Goal: Check status: Check status

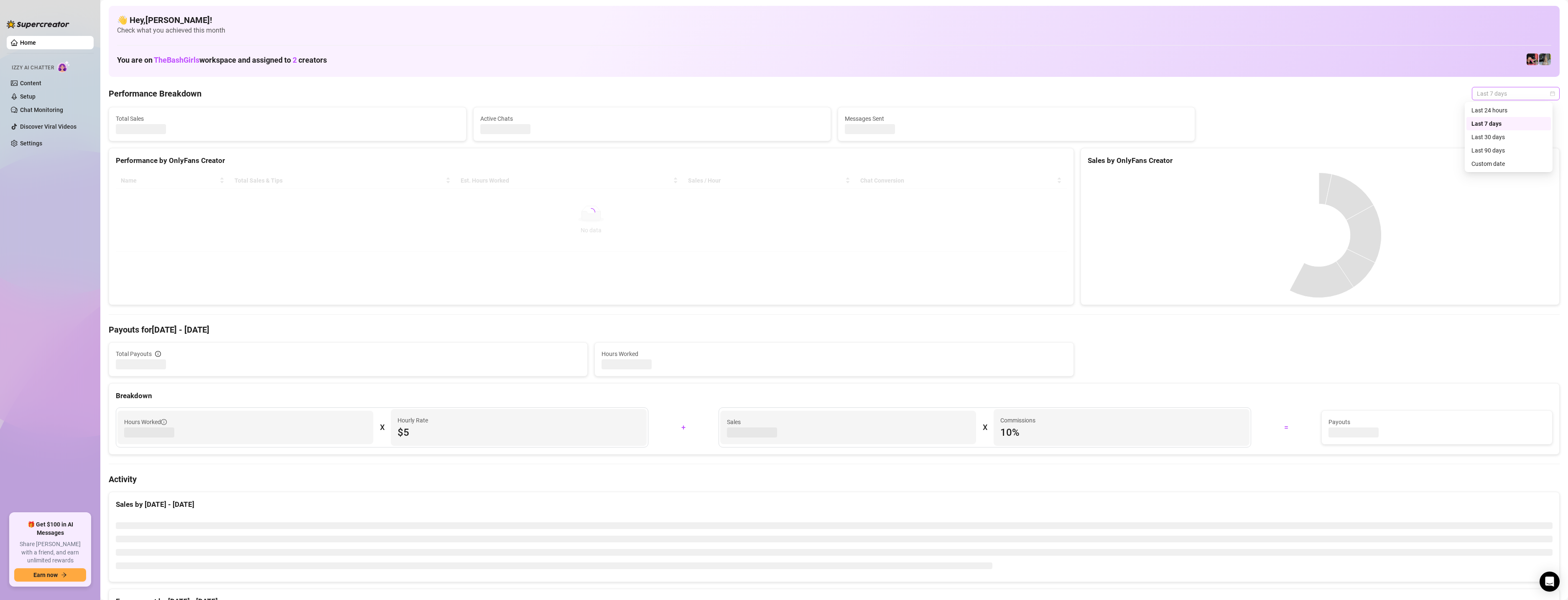
click at [1477, 93] on span "Last 7 days" at bounding box center [1516, 94] width 78 height 13
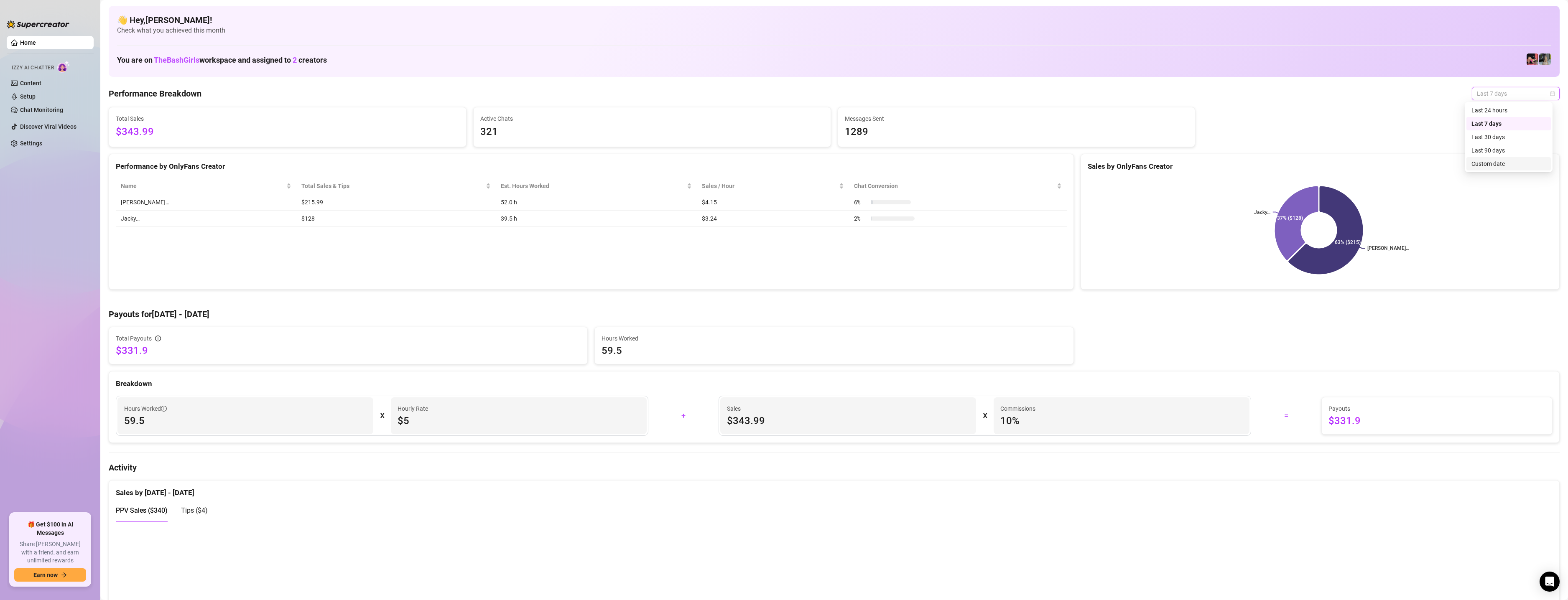
click at [1480, 162] on div "Custom date" at bounding box center [1508, 164] width 74 height 9
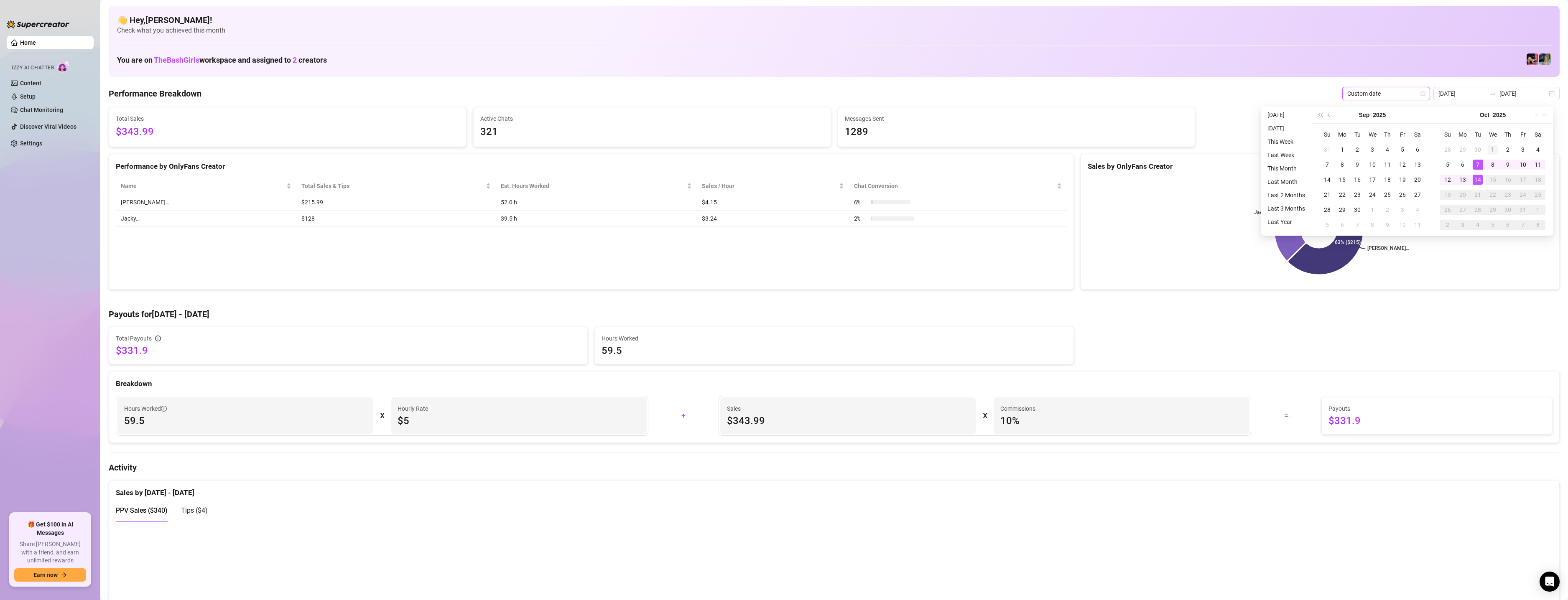
type input "[DATE]"
click at [1494, 148] on div "1" at bounding box center [1493, 150] width 10 height 10
type input "[DATE]"
click at [1479, 182] on div "14" at bounding box center [1477, 180] width 10 height 10
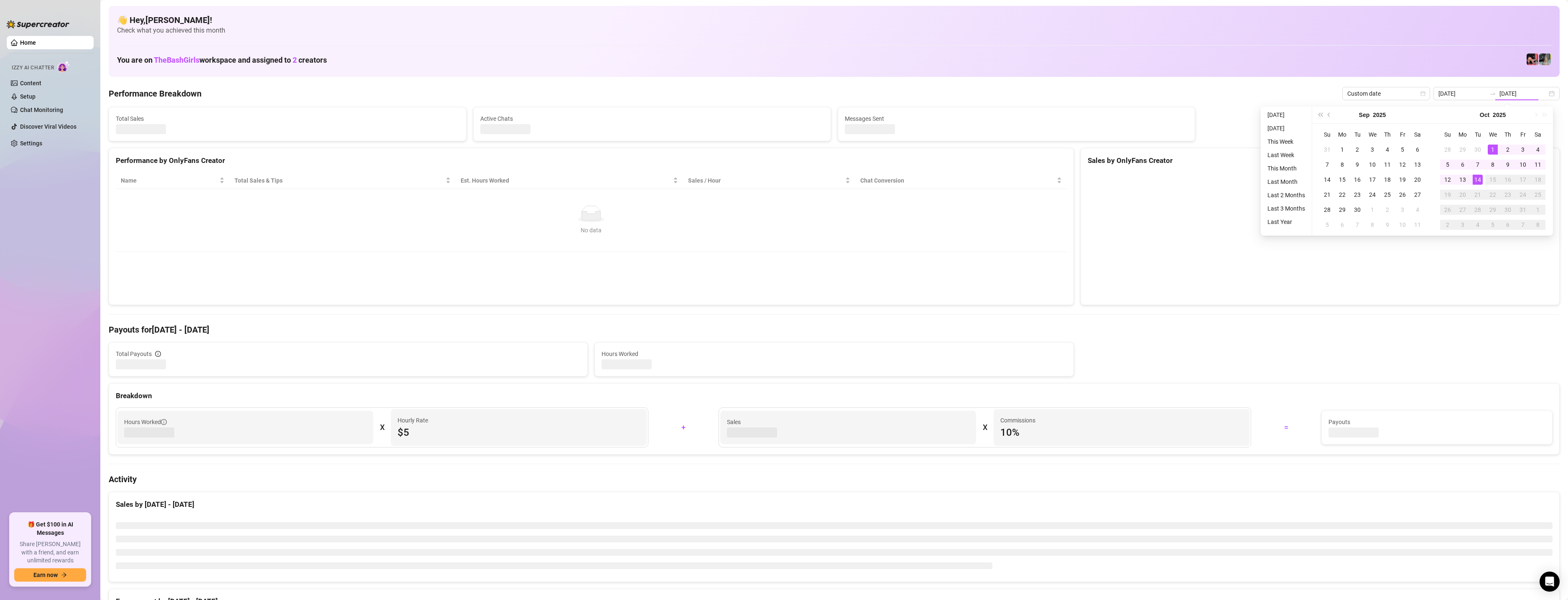
type input "[DATE]"
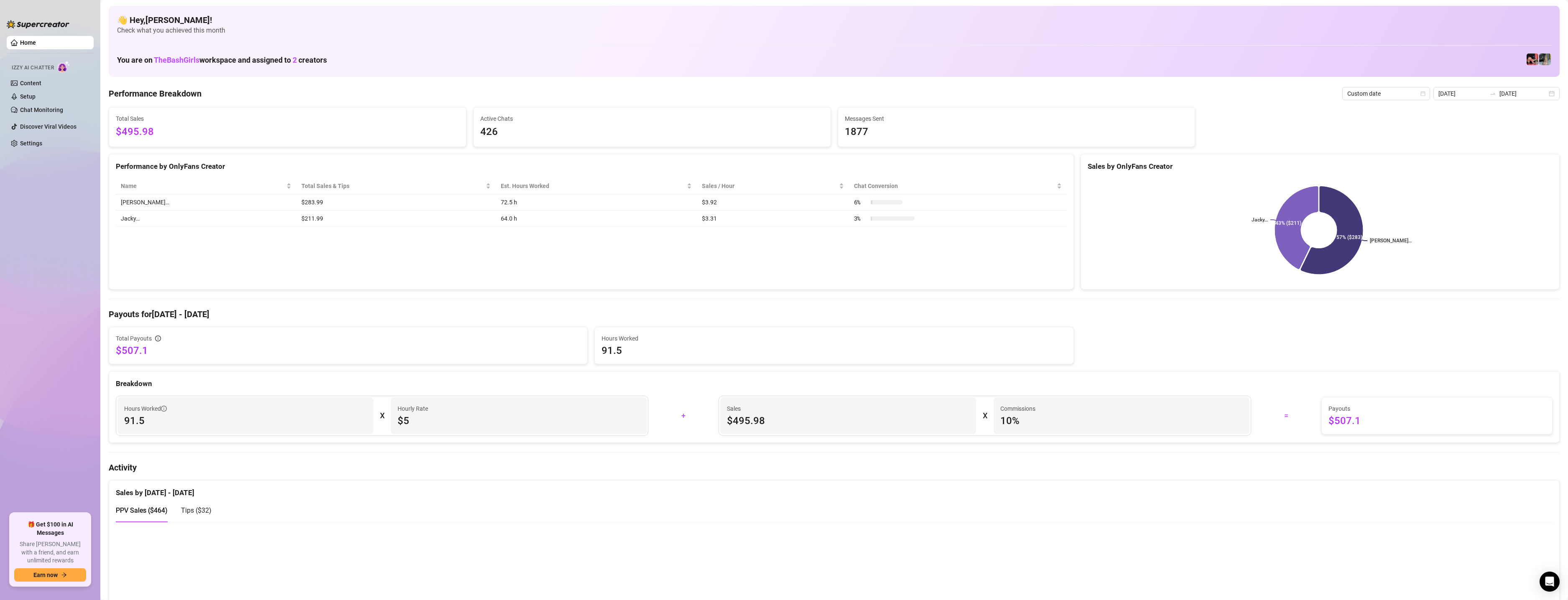
click at [236, 276] on div "Performance by OnlyFans Creator Name Total Sales & Tips Est. Hours Worked Sales…" at bounding box center [592, 222] width 965 height 136
